Goal: Find specific page/section: Find specific page/section

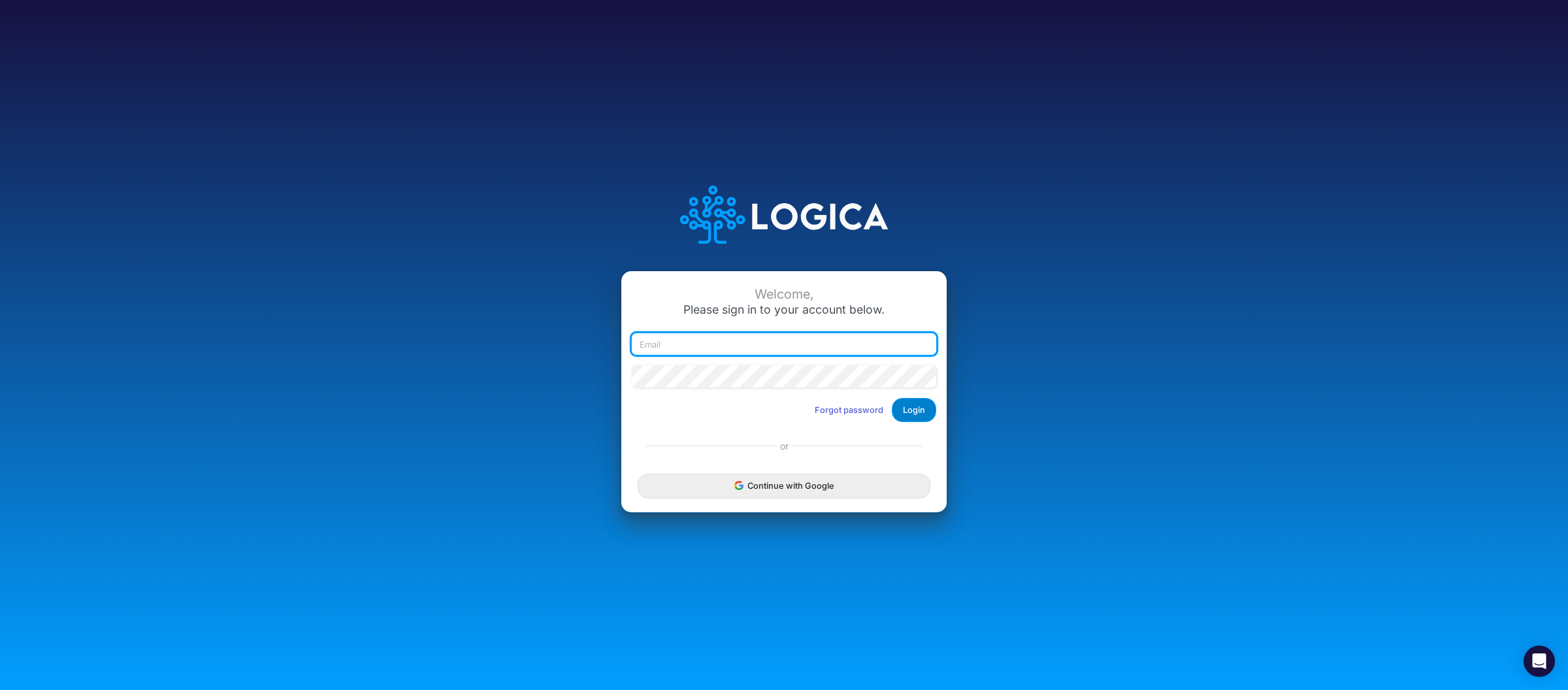
type input "[PERSON_NAME][EMAIL_ADDRESS][DOMAIN_NAME]"
click at [918, 400] on button "Login" at bounding box center [914, 410] width 44 height 24
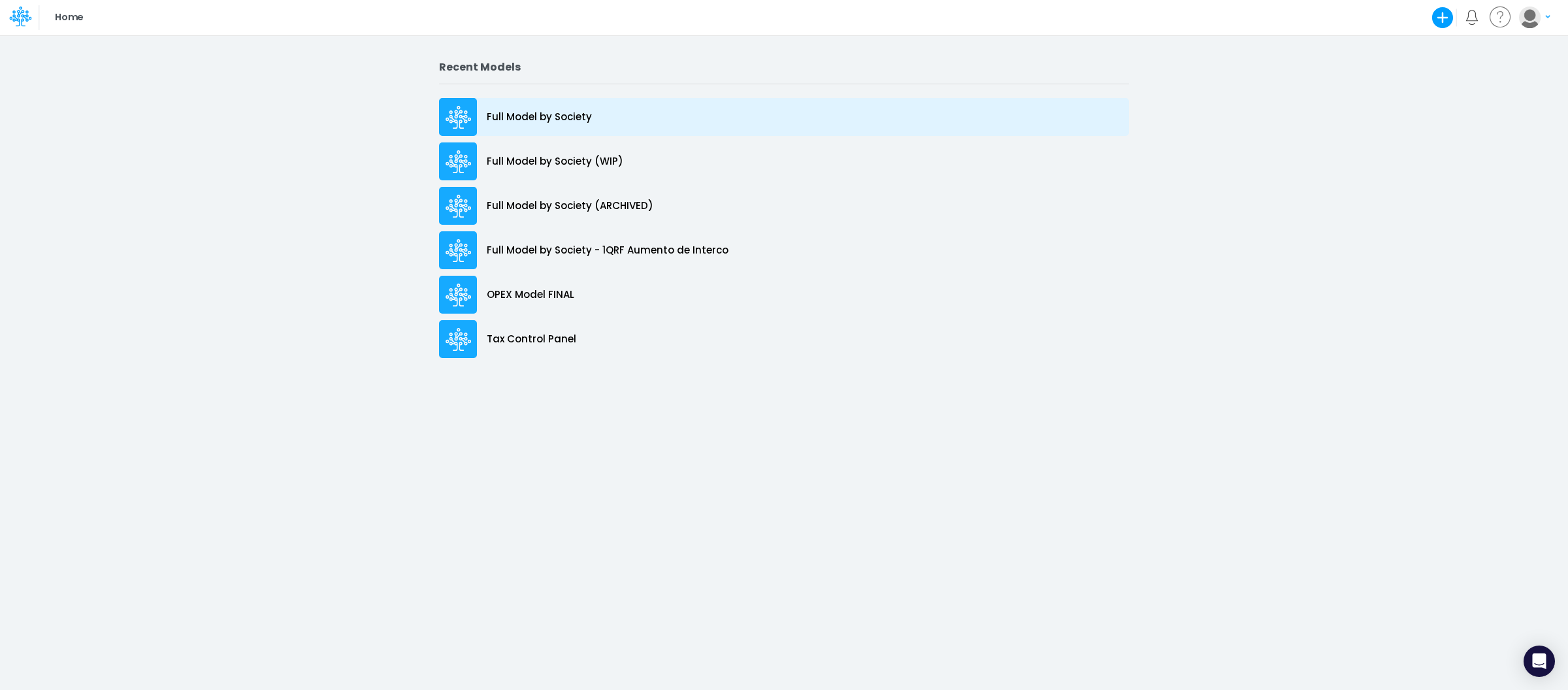
click at [524, 114] on p "Full Model by Society" at bounding box center [539, 118] width 105 height 15
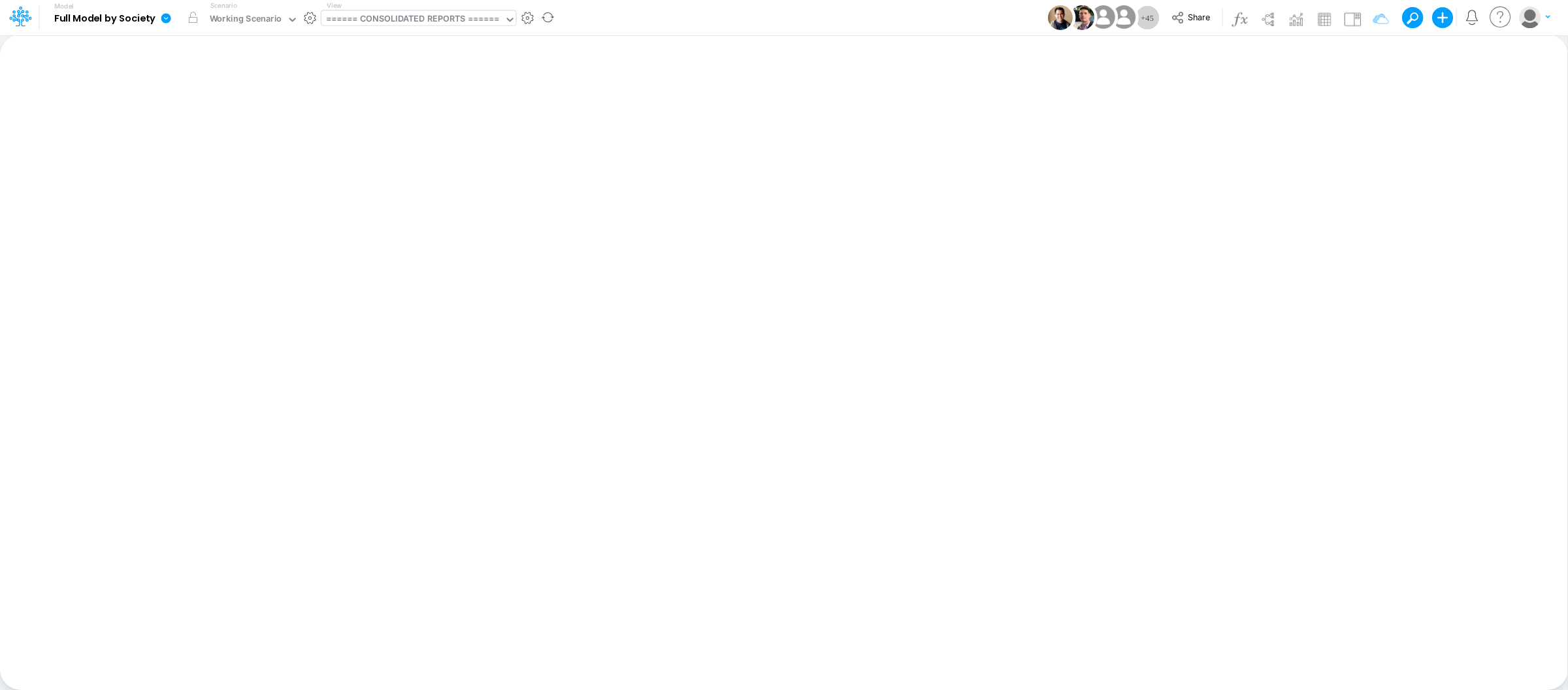
click at [451, 23] on div "====== CONSOLIDATED REPORTS ======" at bounding box center [412, 20] width 173 height 15
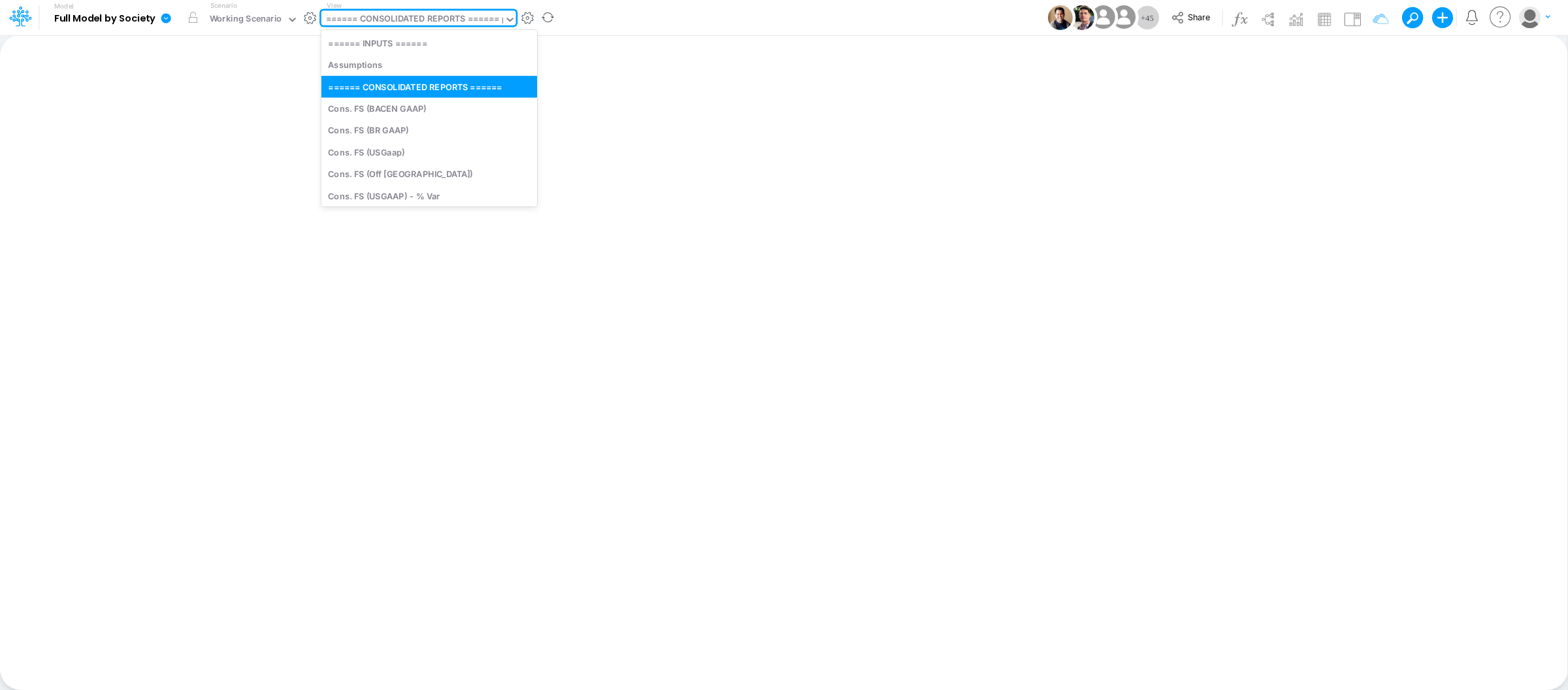
type input "bs"
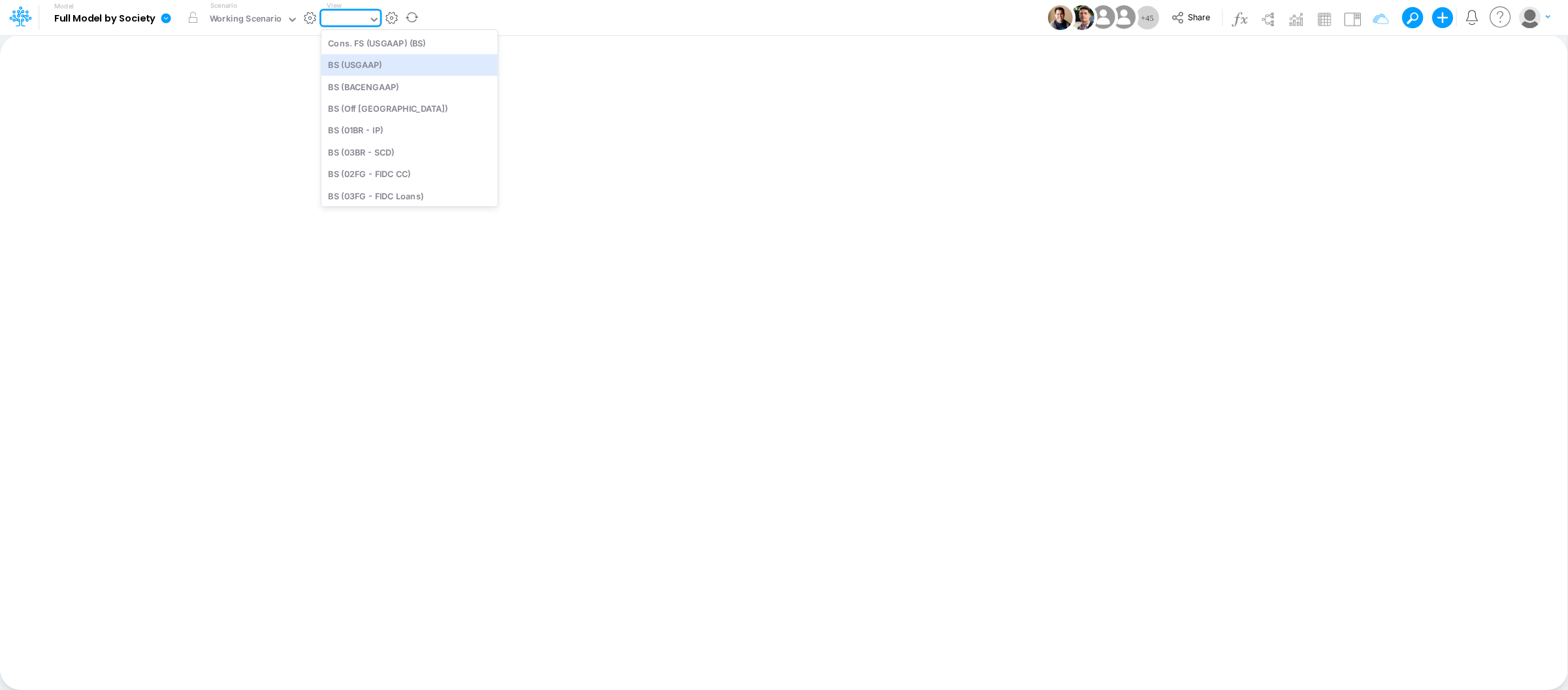
type input "BS (USGAAP) - Detailed"
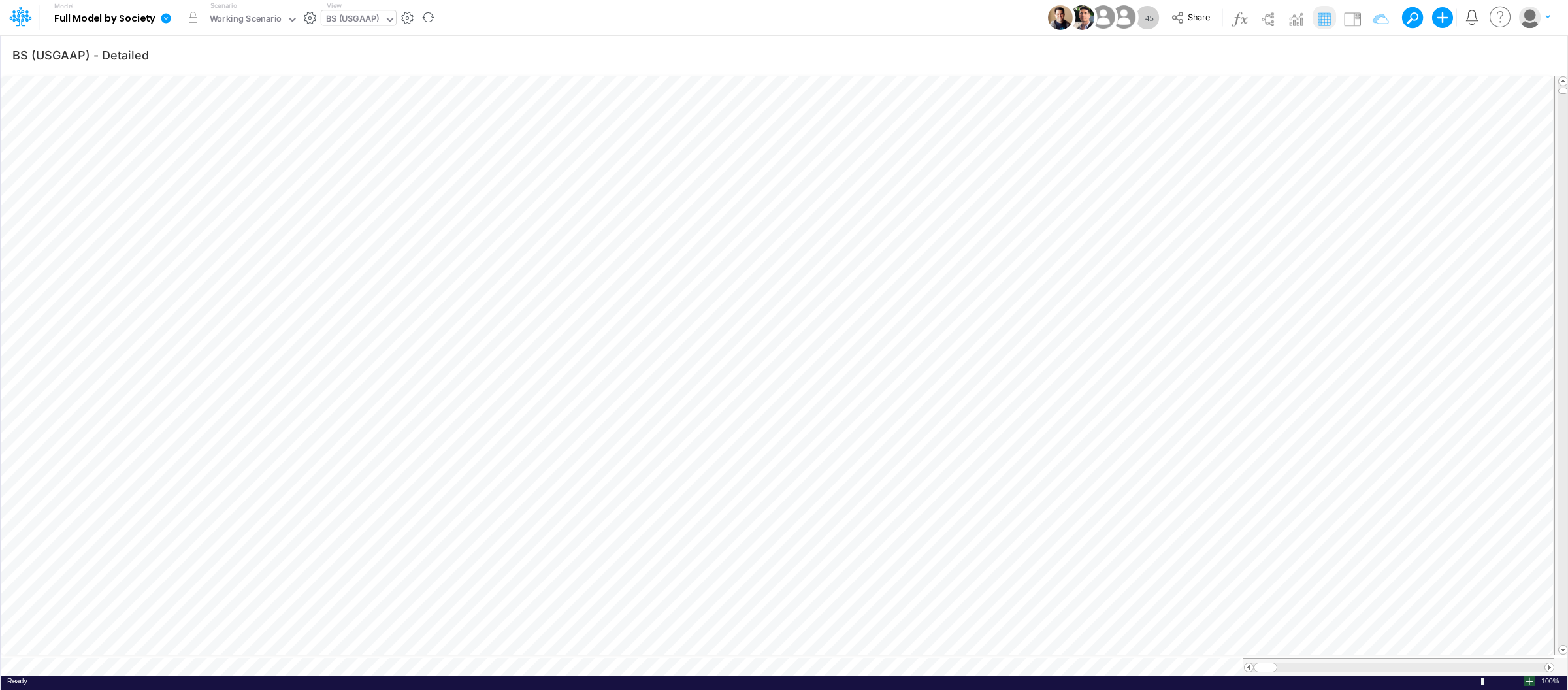
click at [1527, 677] on div at bounding box center [1530, 681] width 10 height 10
